Goal: Navigation & Orientation: Understand site structure

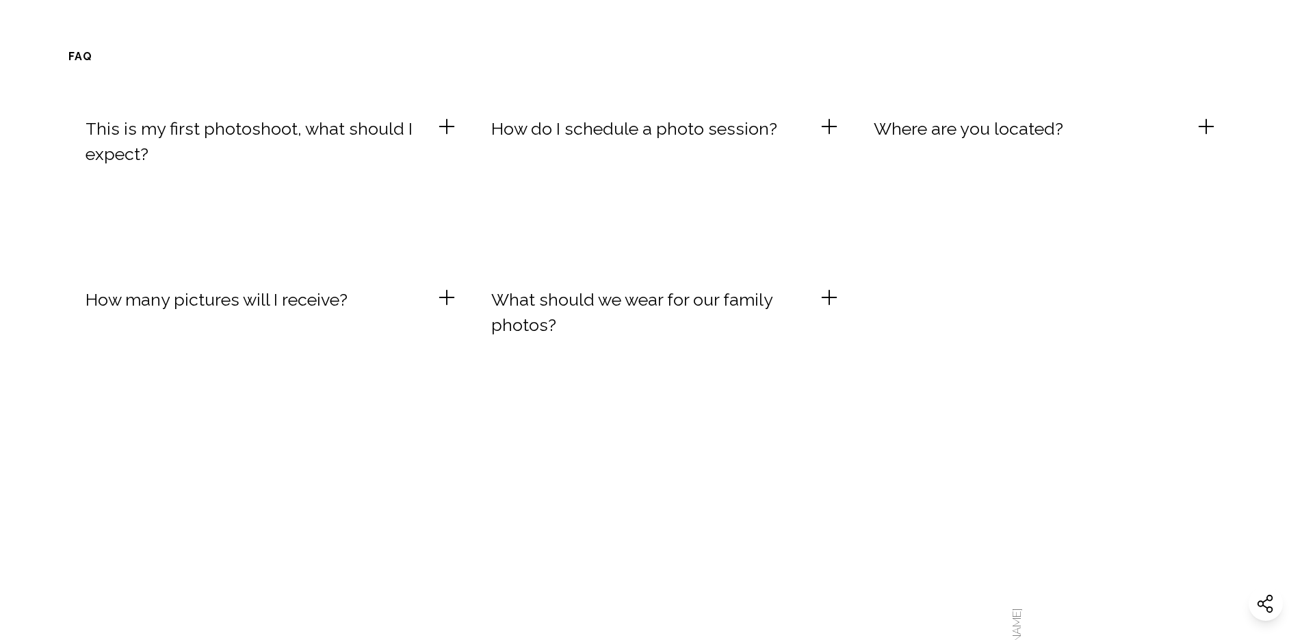
scroll to position [3969, 0]
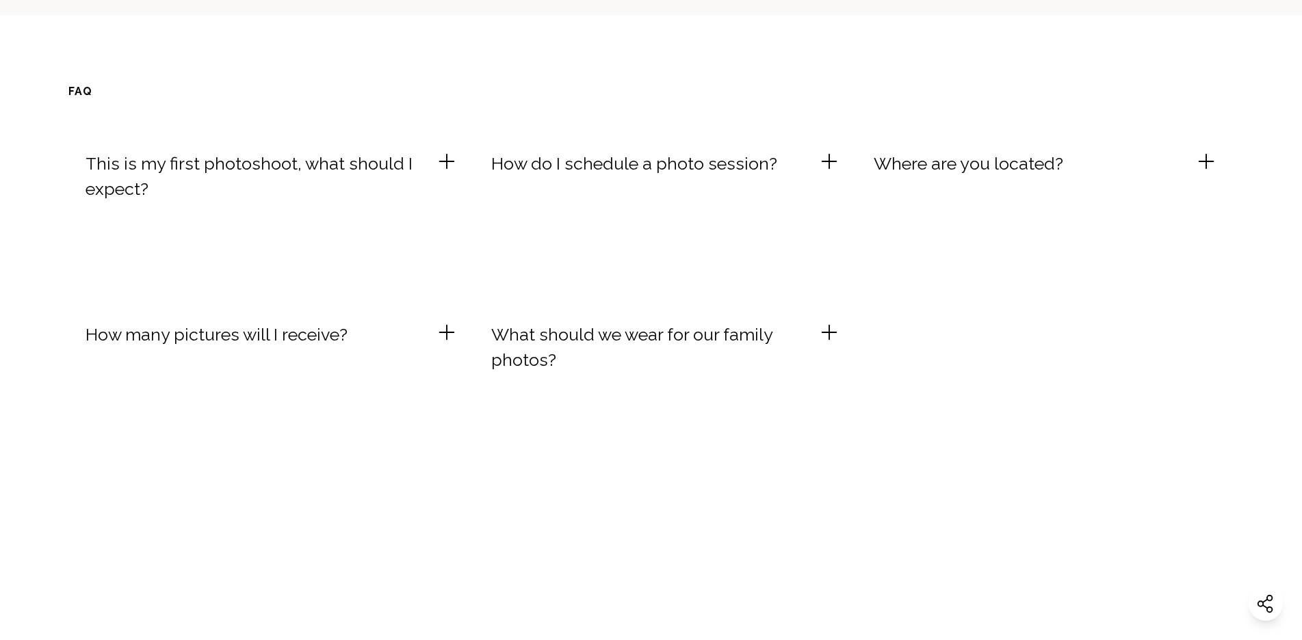
click at [1217, 170] on icon at bounding box center [1206, 161] width 21 height 21
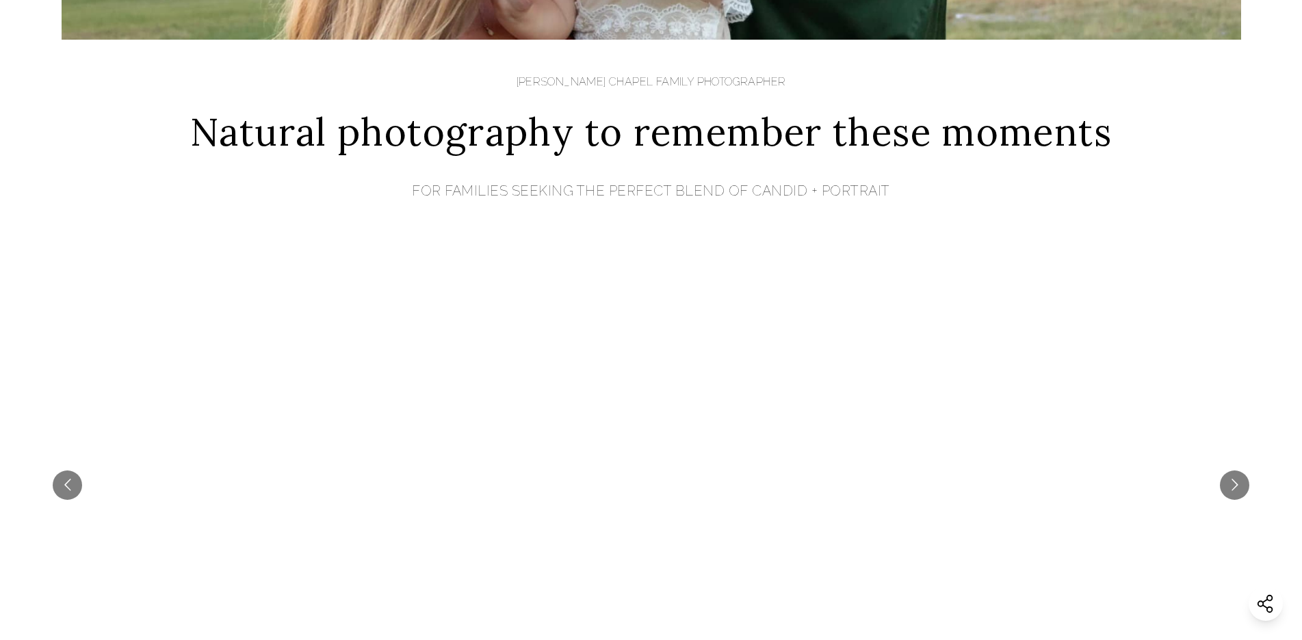
scroll to position [0, 0]
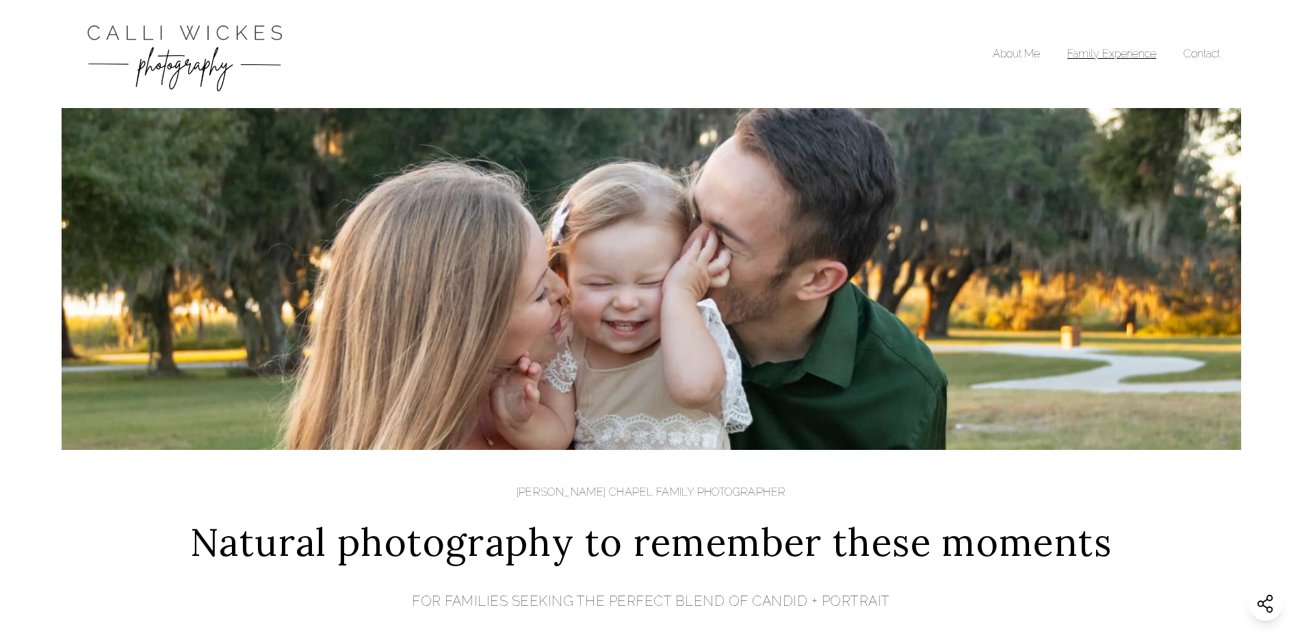
click at [1156, 53] on link "Family Experience" at bounding box center [1111, 53] width 89 height 13
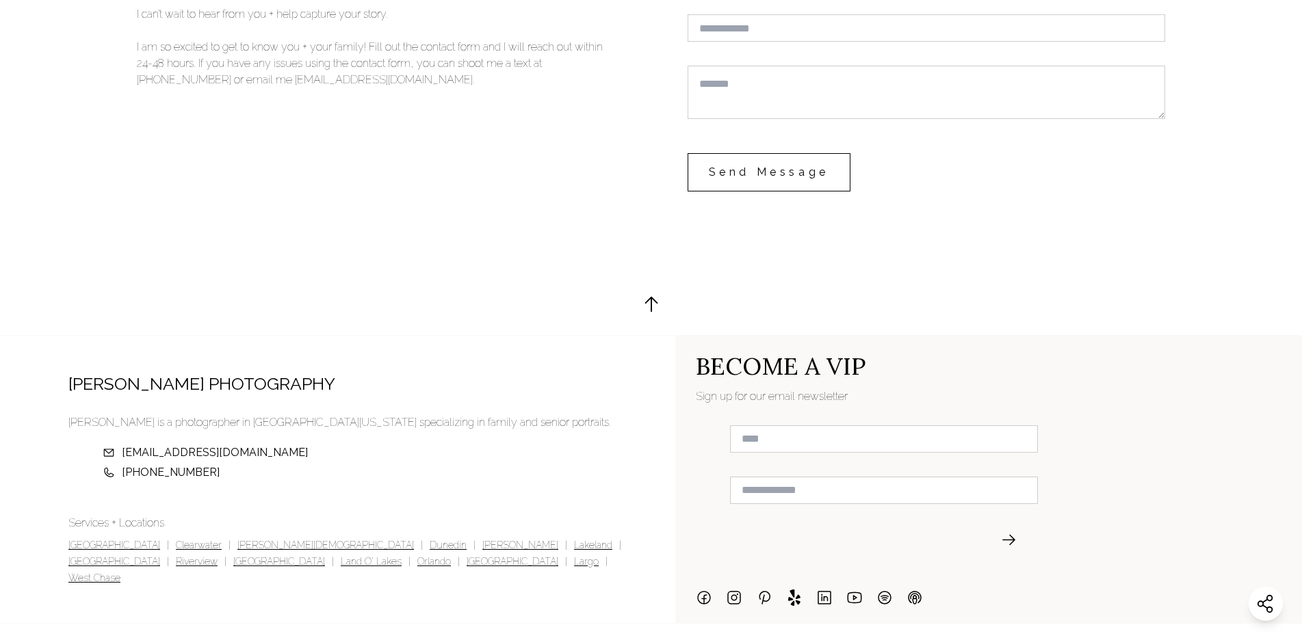
scroll to position [3544, 0]
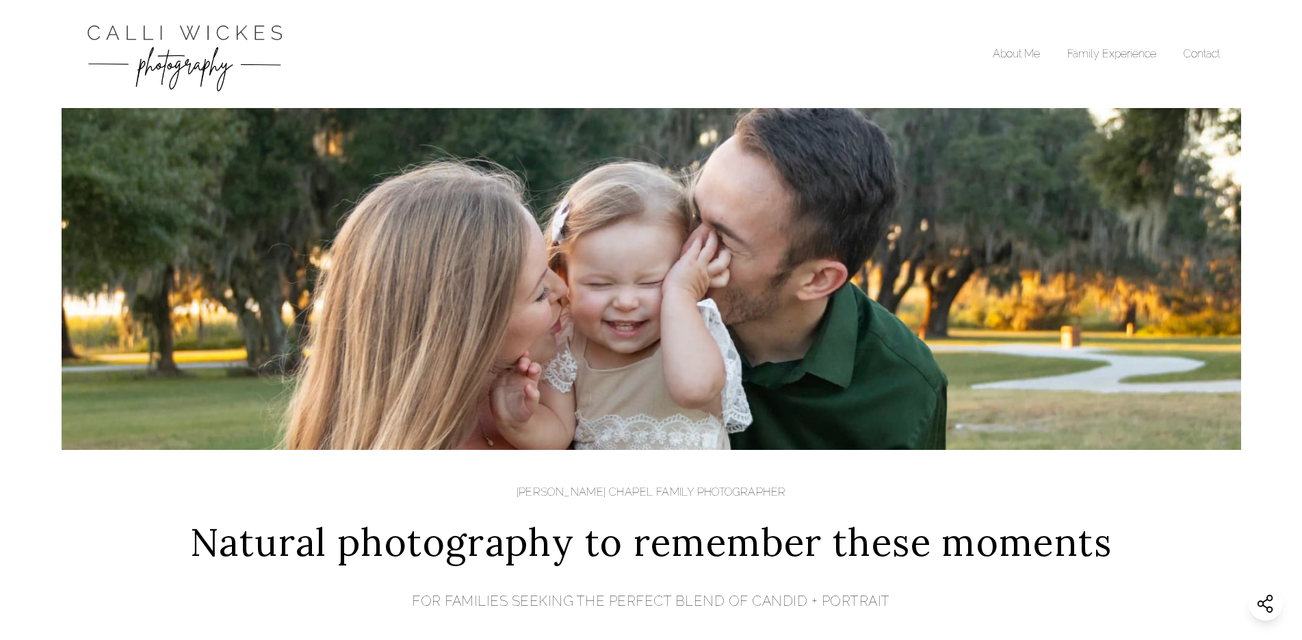
click at [1031, 46] on li "About Me" at bounding box center [1030, 54] width 75 height 16
click at [1028, 55] on link "About Me" at bounding box center [1016, 53] width 47 height 13
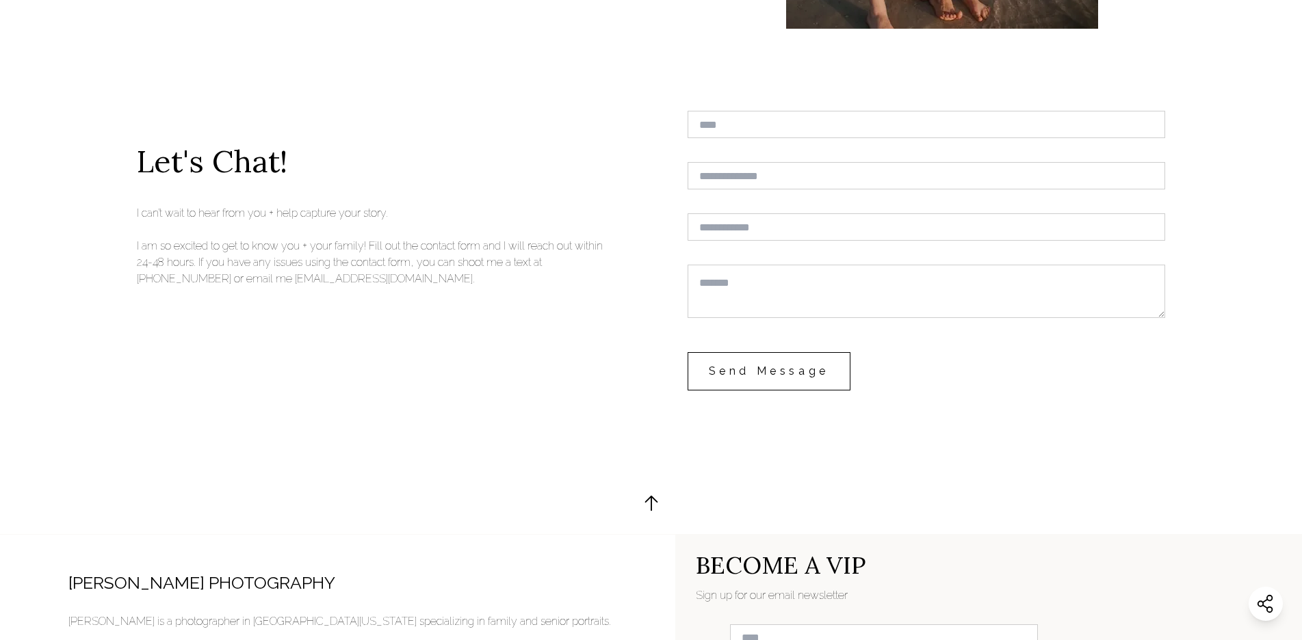
scroll to position [3546, 0]
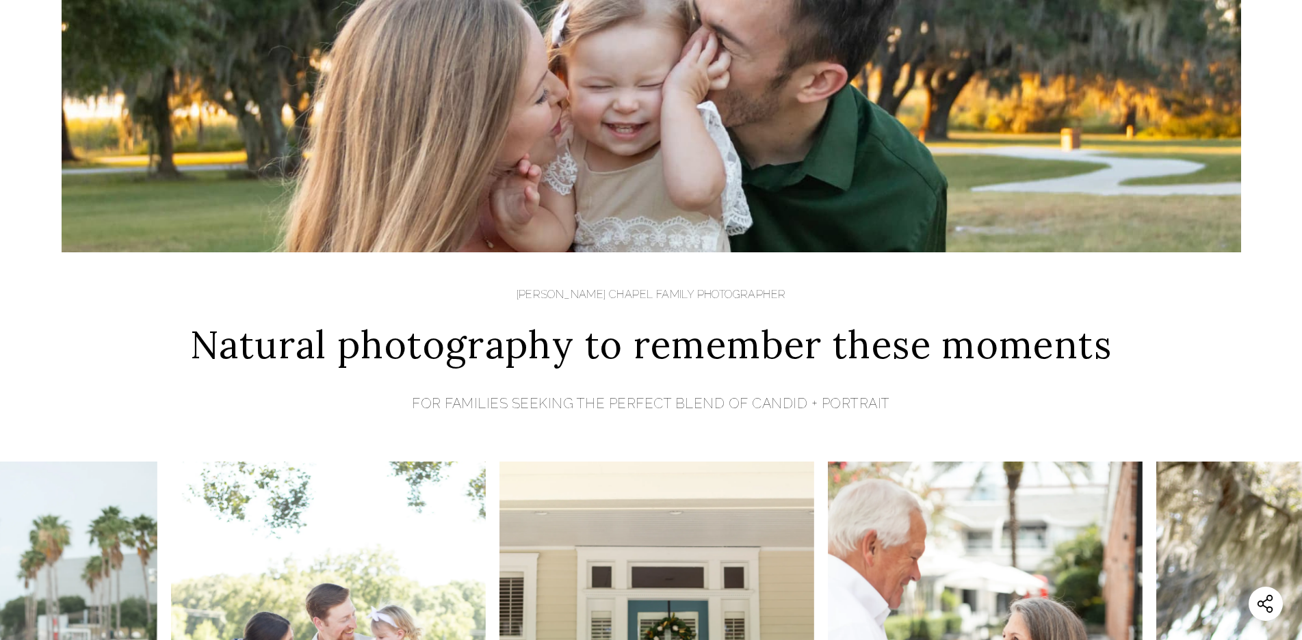
scroll to position [15, 0]
